Goal: Book appointment/travel/reservation

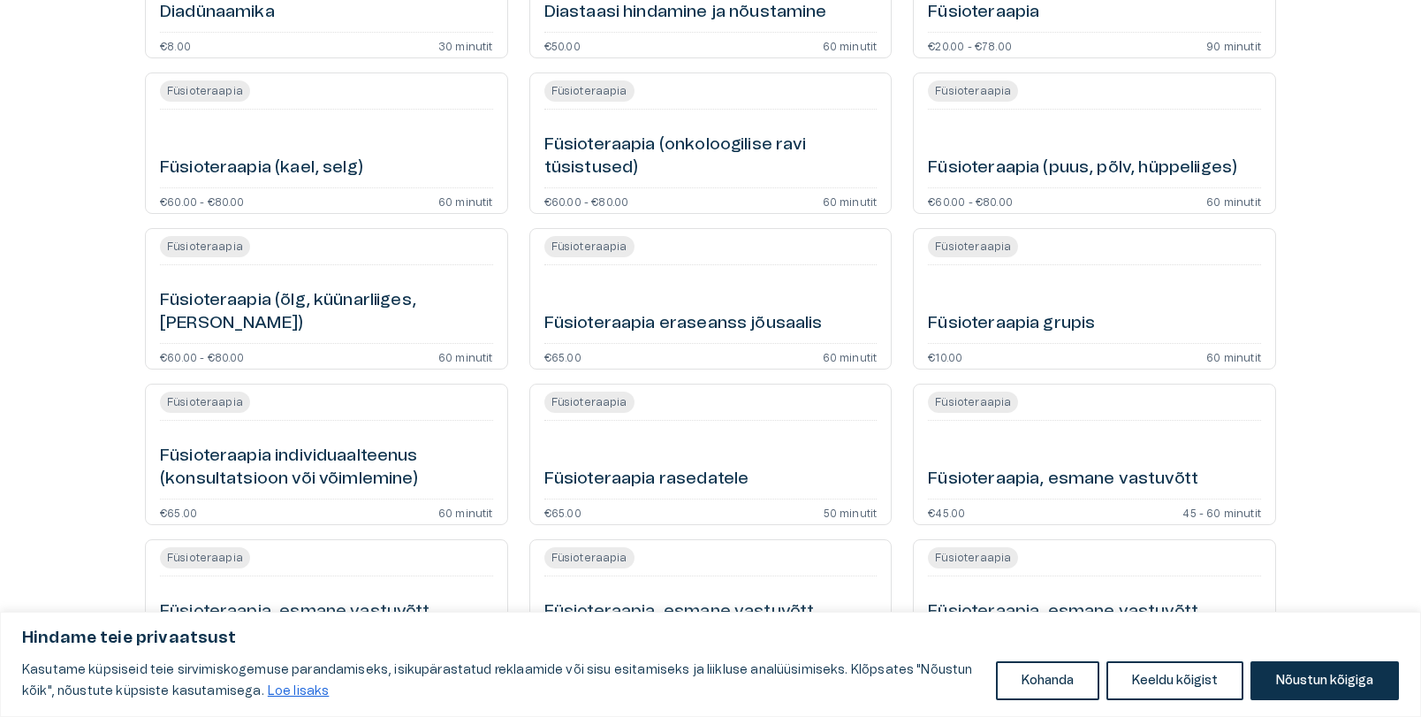
scroll to position [785, 0]
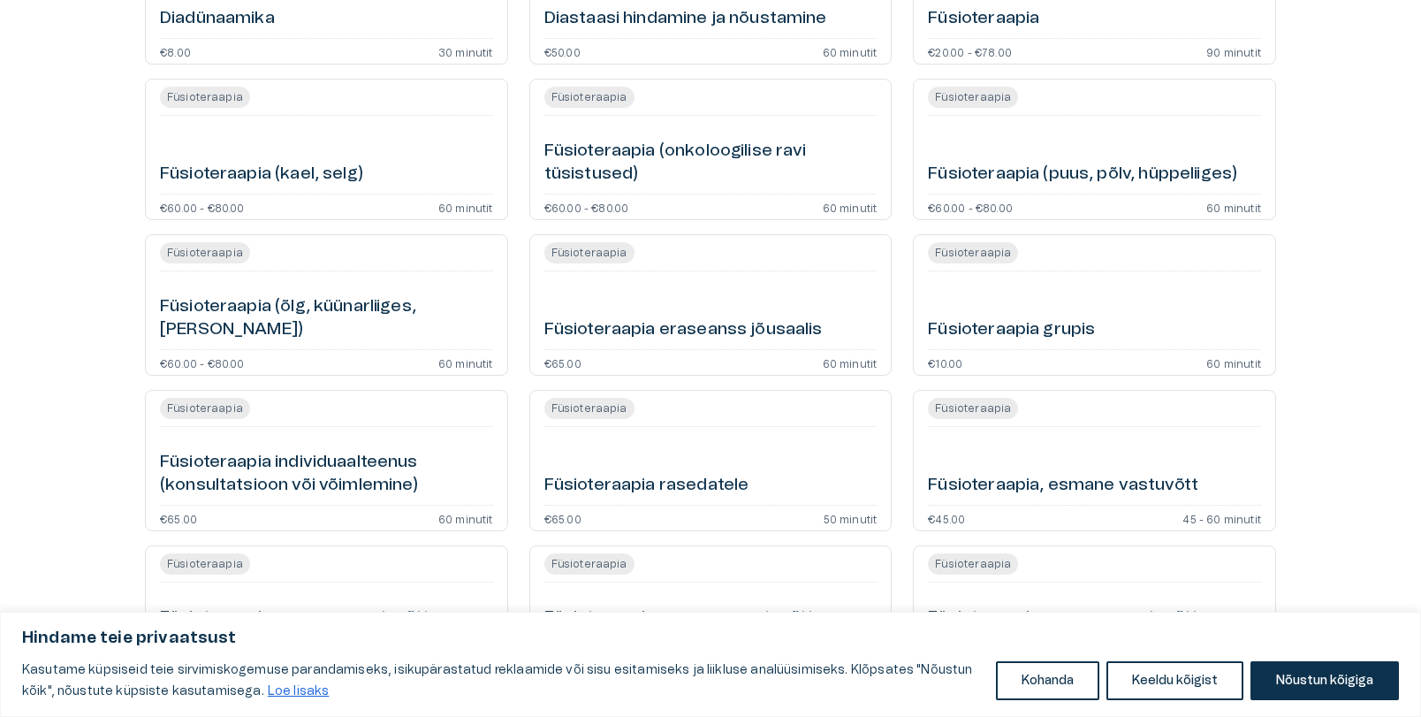
click at [849, 161] on h6 "Füsioteraapia (onkoloogilise ravi tüsistused)" at bounding box center [710, 163] width 333 height 47
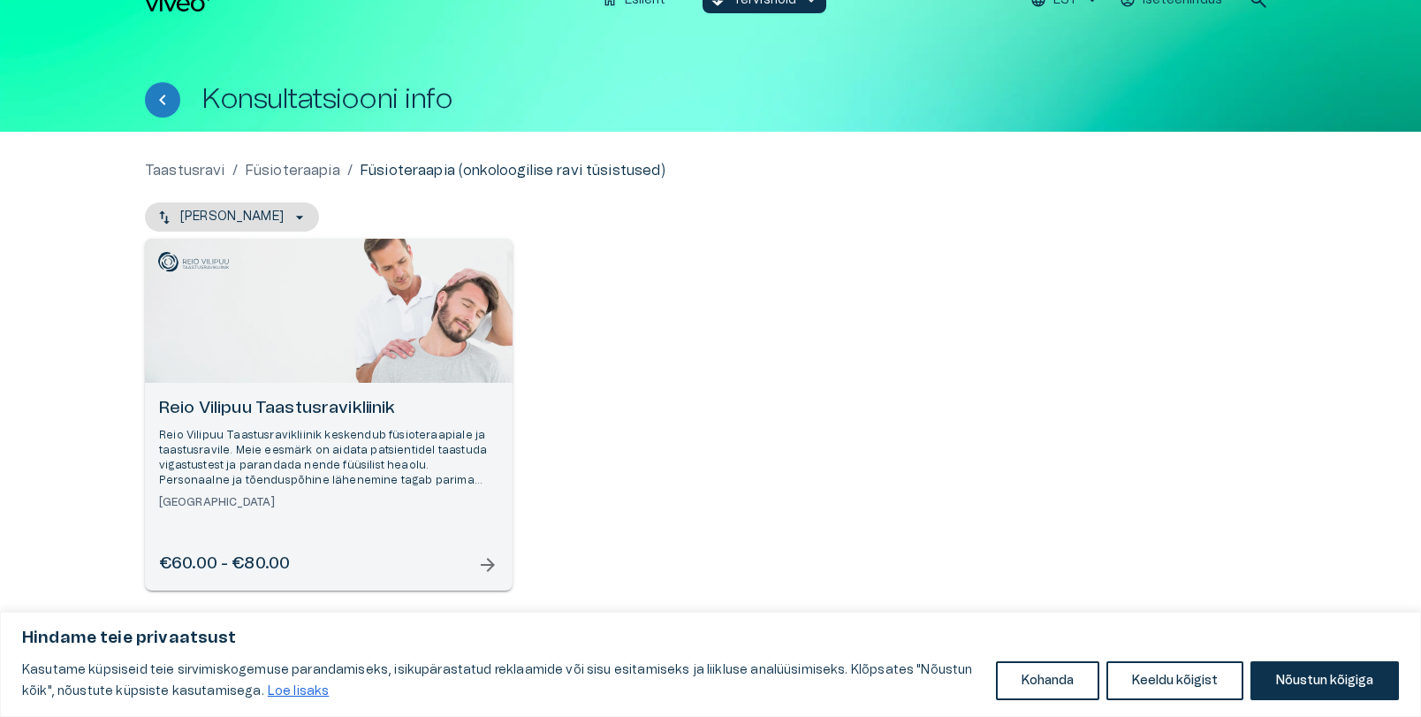
scroll to position [27, 0]
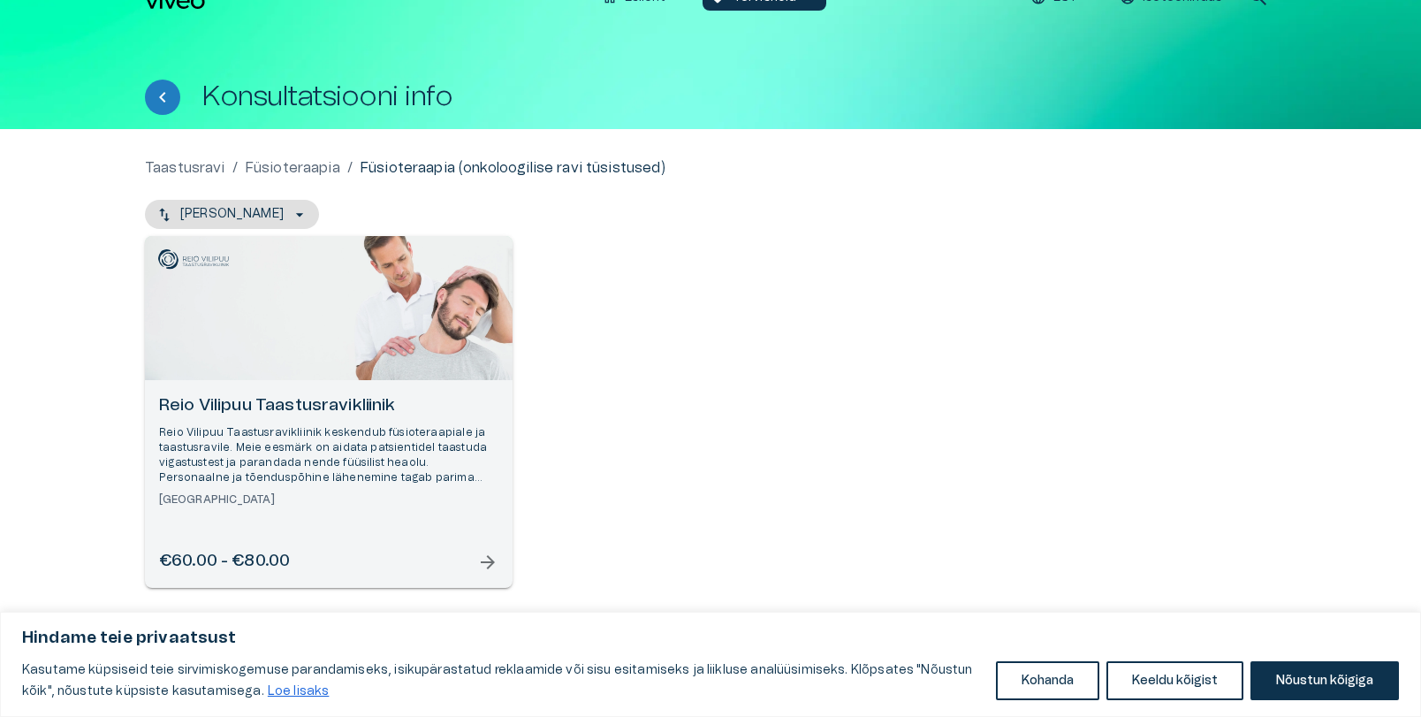
click at [679, 449] on div "Reio Vilipuu Taastusravikliinik Reio Vilipuu Taastusravikliinik keskendub füsio…" at bounding box center [710, 412] width 1131 height 352
click at [1331, 673] on button "Nõustun kõigiga" at bounding box center [1324, 680] width 148 height 39
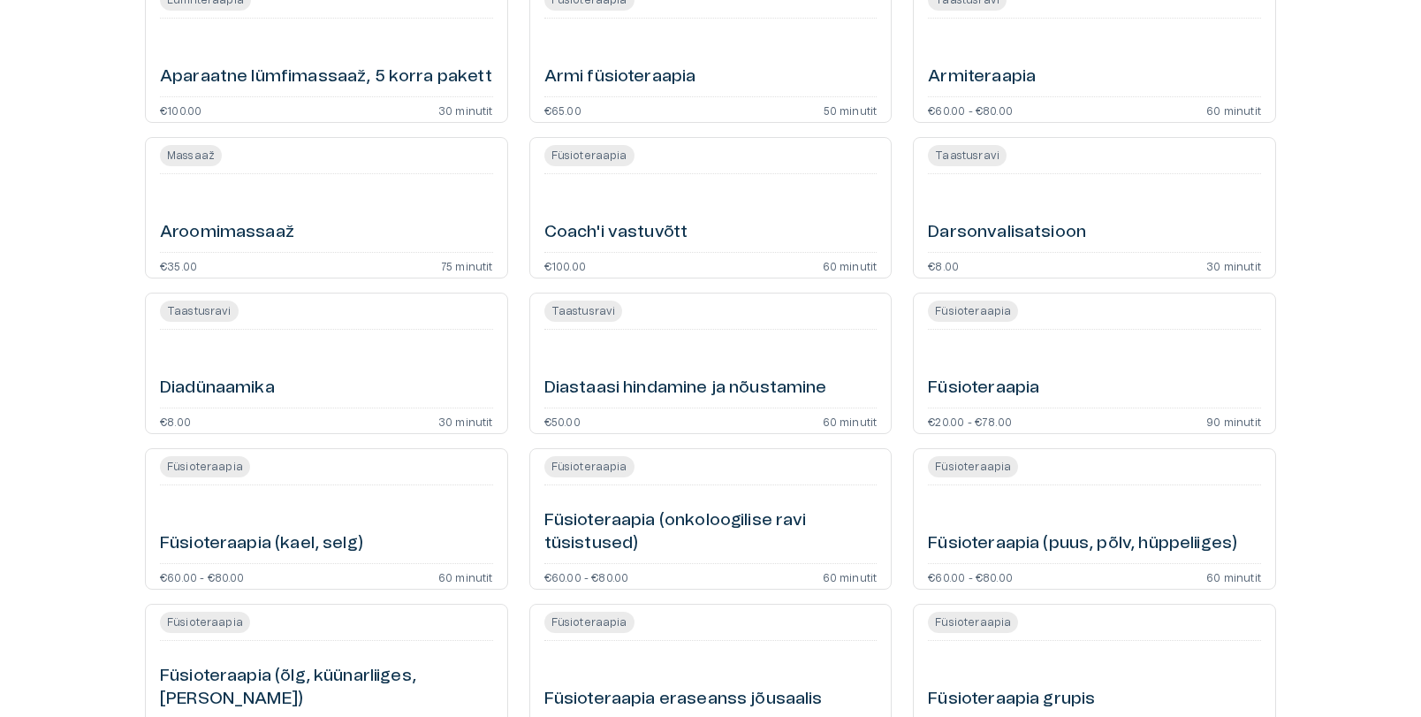
scroll to position [436, 0]
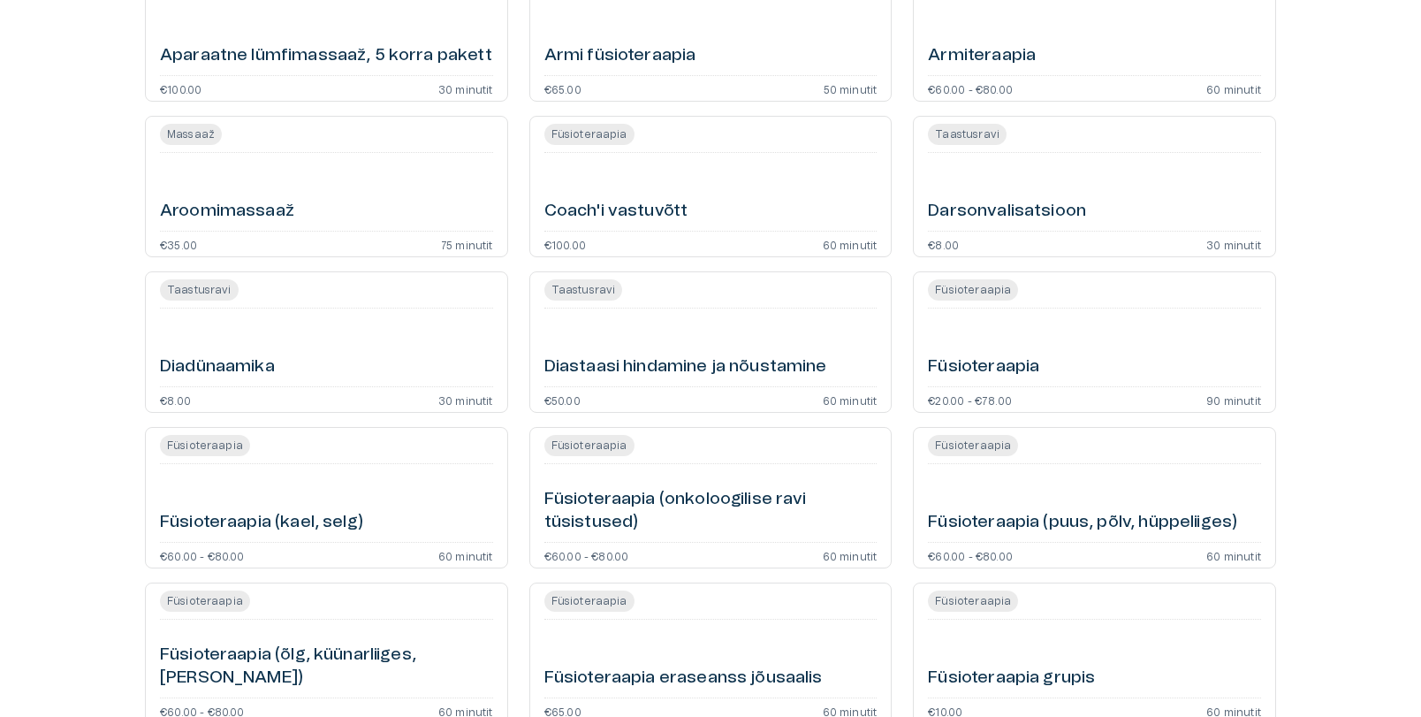
click at [1157, 493] on div "Füsioteraapia (puus, põlv, hüppeliiges)" at bounding box center [1094, 503] width 333 height 64
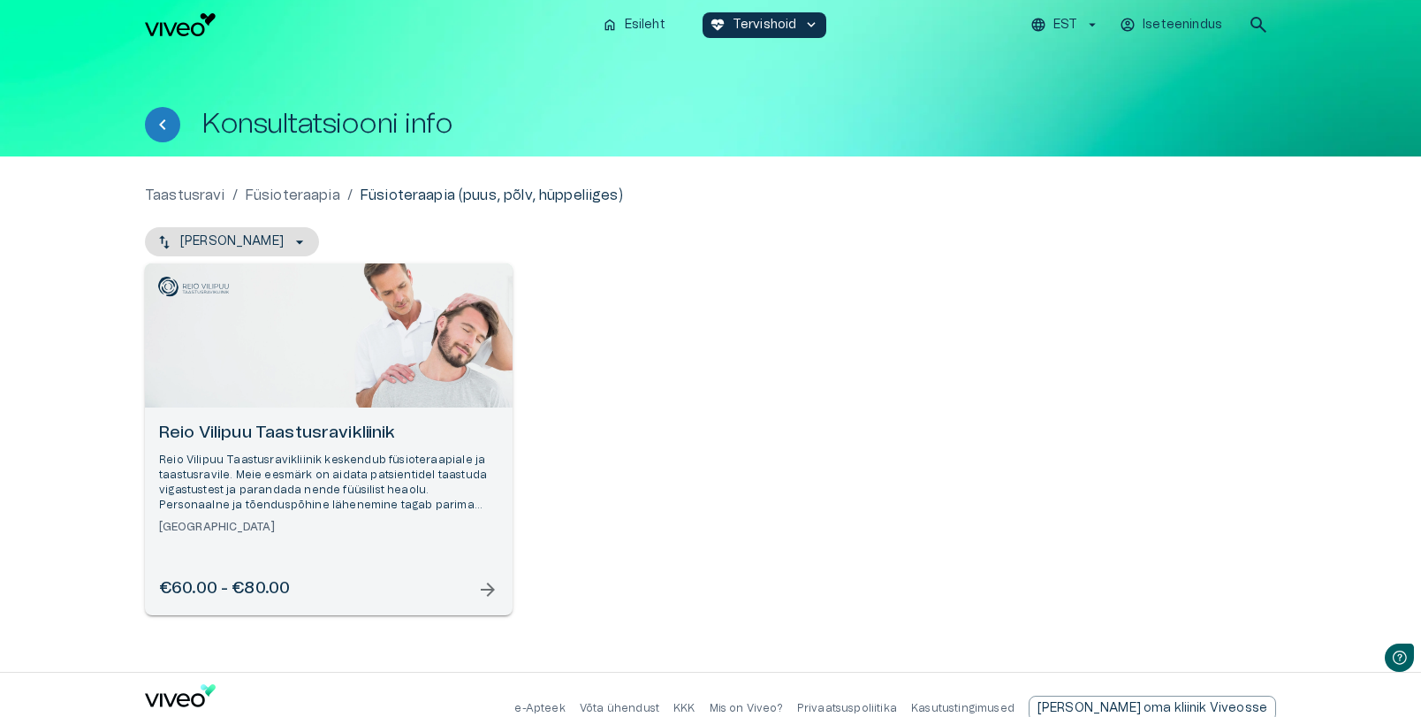
scroll to position [27, 0]
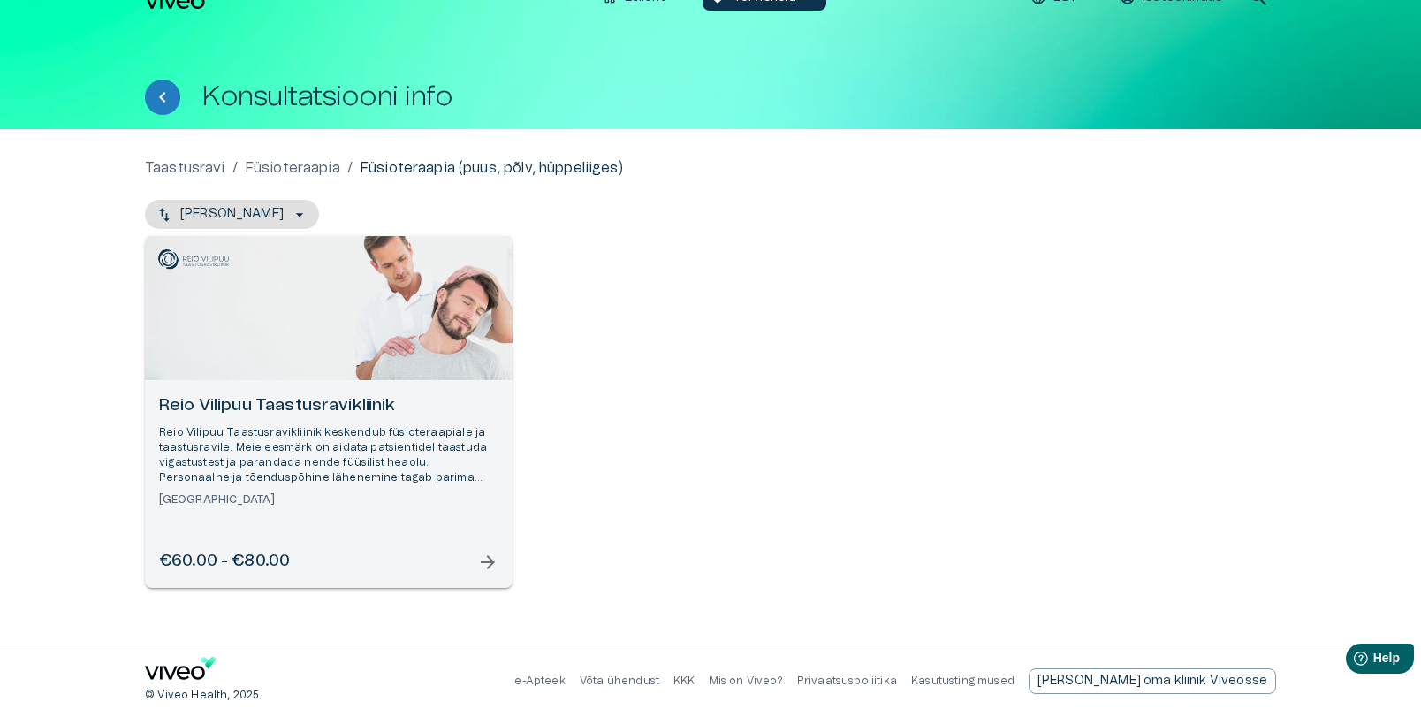
click at [486, 552] on span "arrow_forward" at bounding box center [487, 561] width 21 height 21
